Goal: Transaction & Acquisition: Purchase product/service

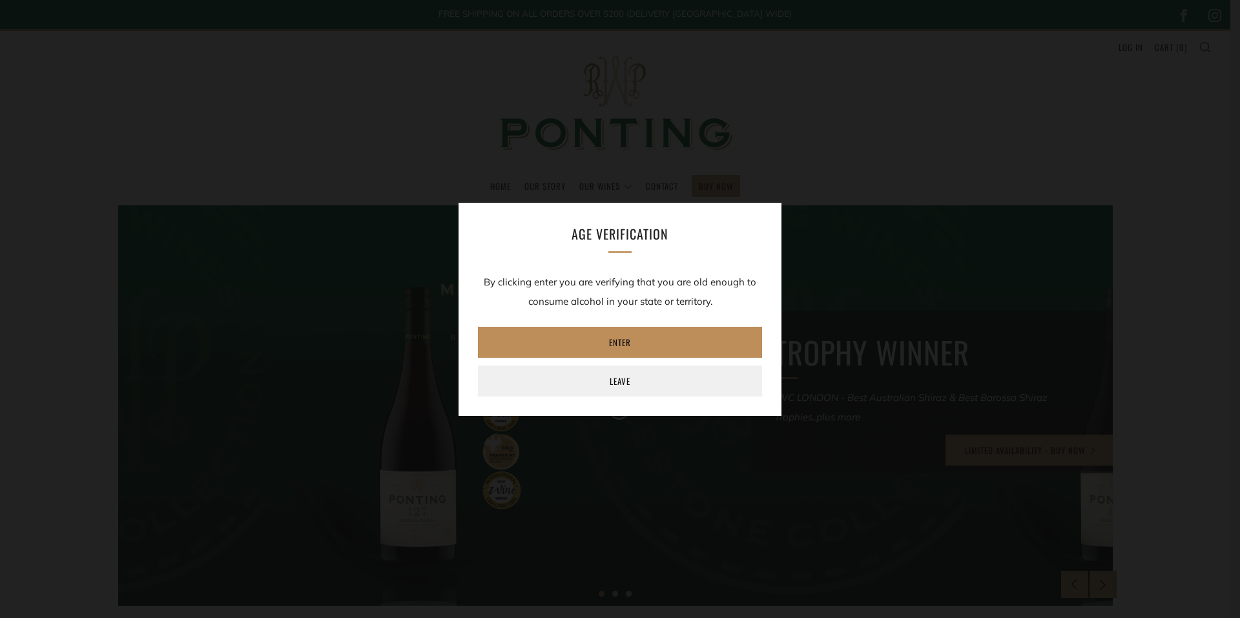
click at [620, 333] on link "Enter" at bounding box center [620, 342] width 284 height 31
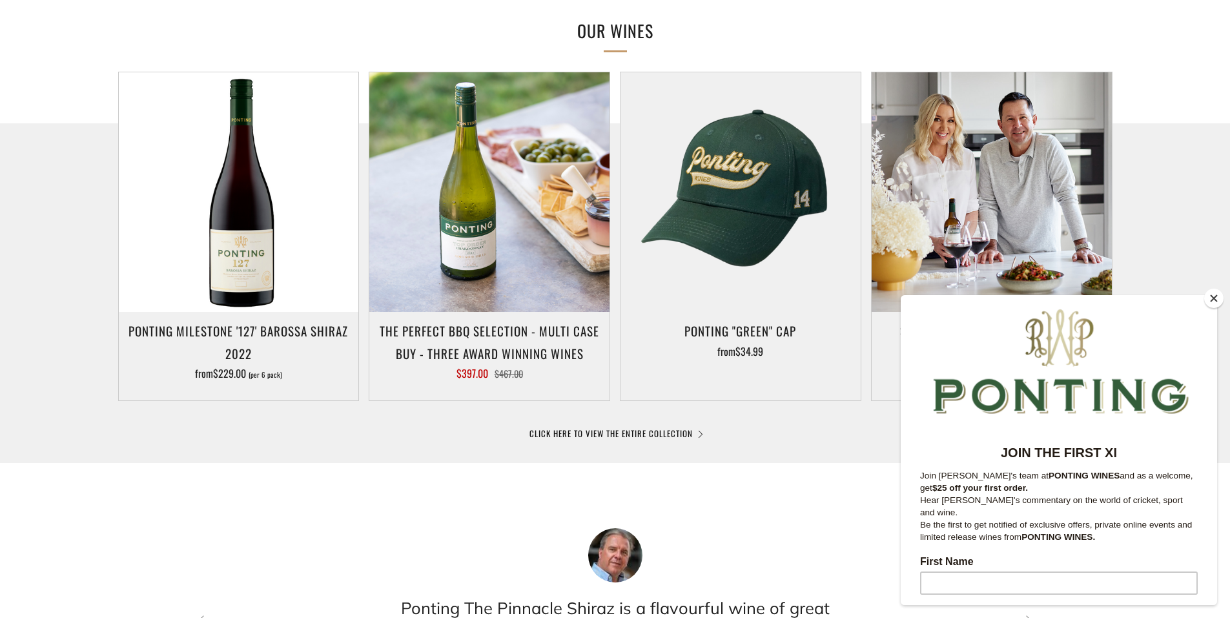
scroll to position [646, 0]
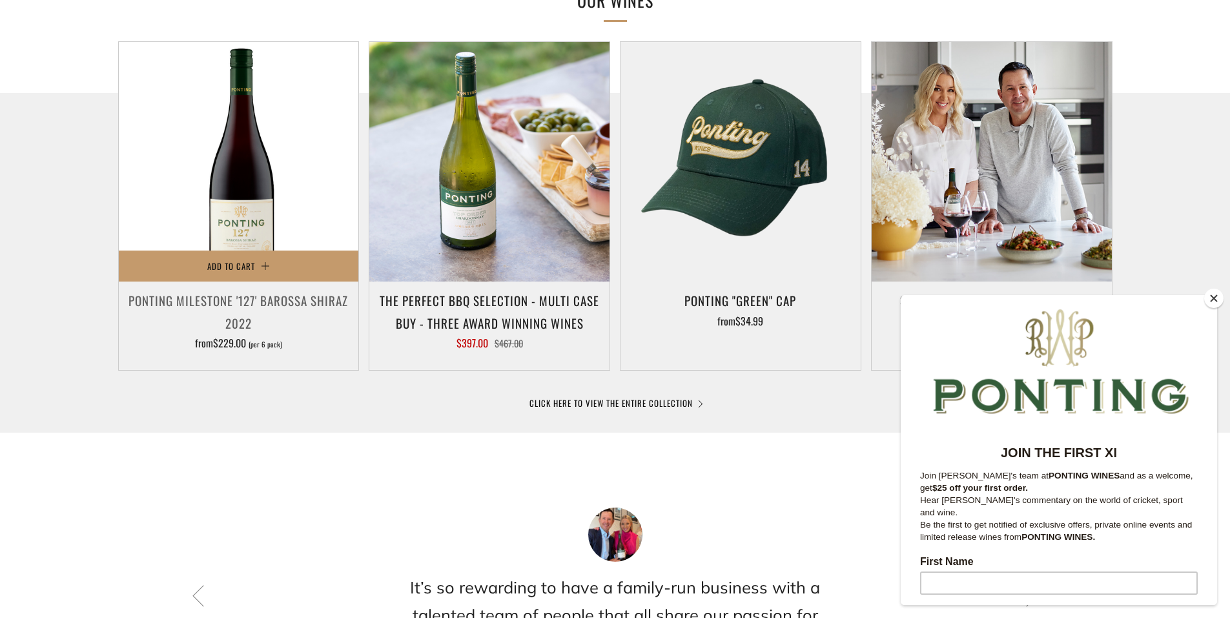
click at [245, 299] on h3 "Ponting Milestone '127' Barossa Shiraz 2022" at bounding box center [238, 311] width 227 height 44
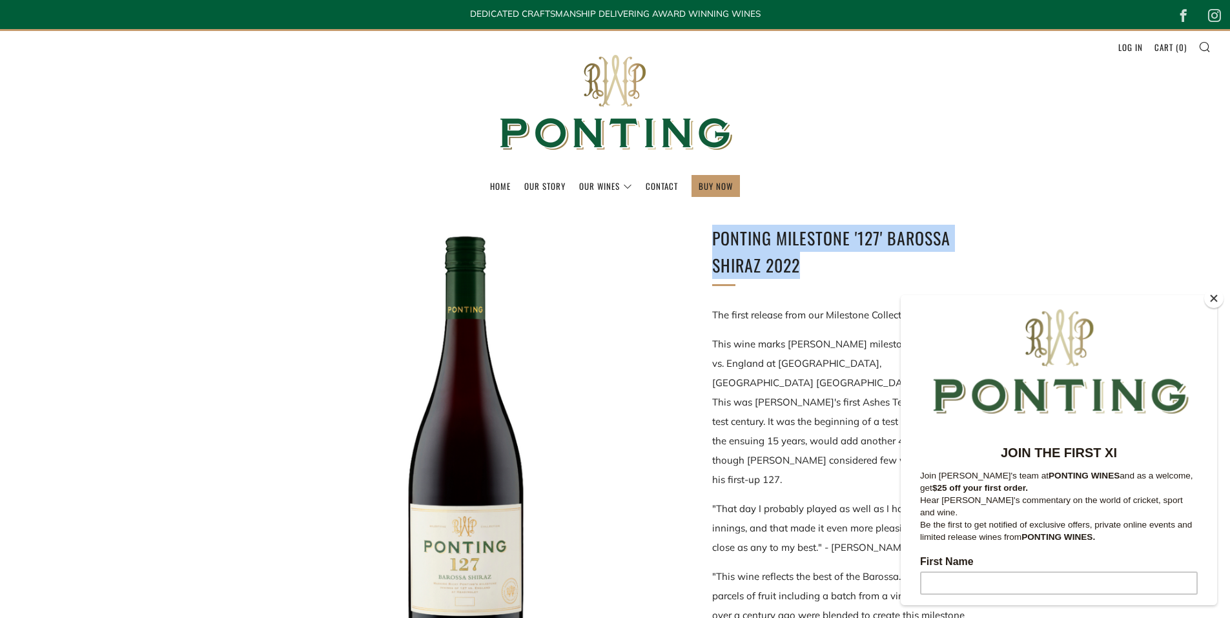
drag, startPoint x: 714, startPoint y: 234, endPoint x: 815, endPoint y: 269, distance: 106.6
click at [815, 269] on h1 "Ponting Milestone '127' Barossa Shiraz 2022" at bounding box center [847, 252] width 271 height 54
drag, startPoint x: 815, startPoint y: 269, endPoint x: 790, endPoint y: 252, distance: 29.7
copy h1 "Ponting Milestone '127' Barossa Shiraz 2022"
